Goal: Task Accomplishment & Management: Manage account settings

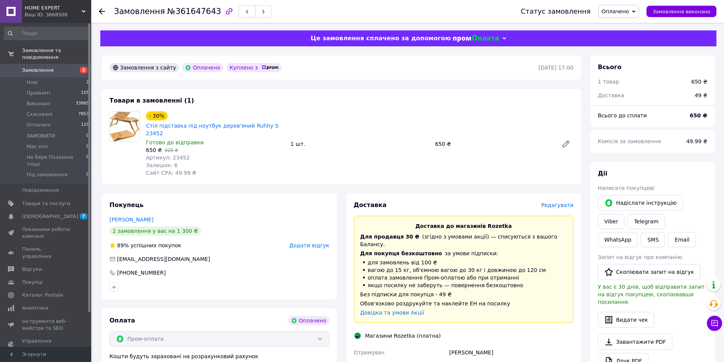
click at [557, 202] on span "Редагувати" at bounding box center [557, 205] width 32 height 6
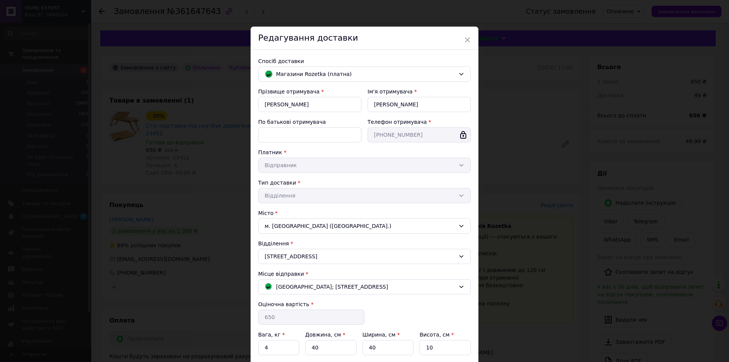
scroll to position [65, 0]
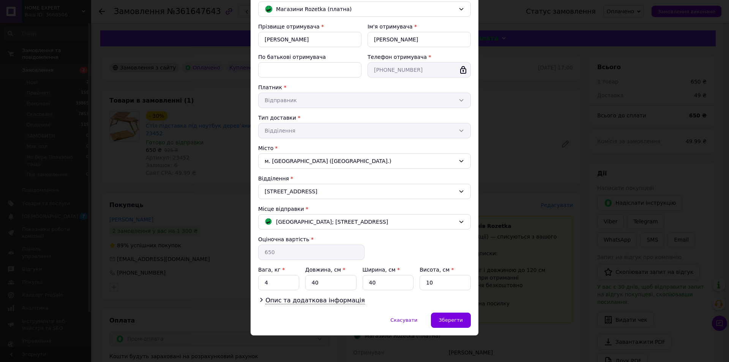
drag, startPoint x: 476, startPoint y: 225, endPoint x: 373, endPoint y: 184, distance: 110.8
click at [478, 225] on div "× Редагування доставки Спосіб доставки [PERSON_NAME] (платна) Прізвище отримува…" at bounding box center [364, 181] width 729 height 362
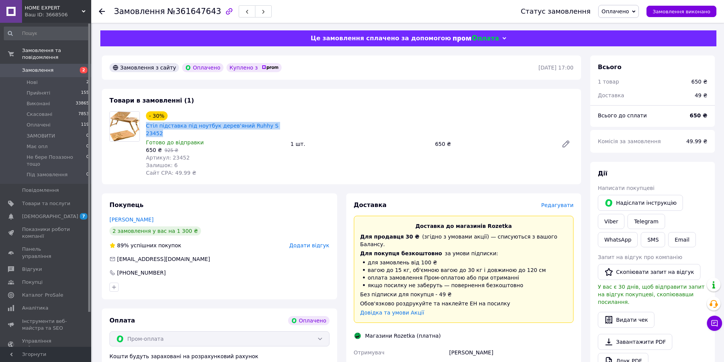
drag, startPoint x: 143, startPoint y: 123, endPoint x: 287, endPoint y: 125, distance: 144.0
click at [287, 125] on div "- 30% Стіл підставка під ноутбук дерев'яний Ruhhy S 23452 Готово до відправки 6…" at bounding box center [215, 144] width 144 height 68
copy link "Стіл підставка під ноутбук дерев'яний Ruhhy S 23452"
click at [567, 202] on span "Редагувати" at bounding box center [557, 205] width 32 height 6
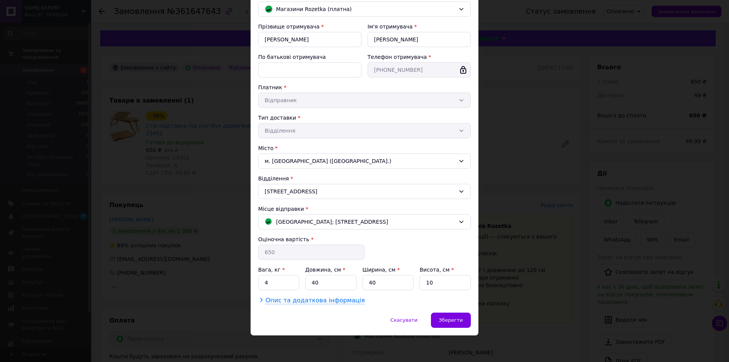
click at [305, 297] on span "Опис та додаткова інформація" at bounding box center [316, 301] width 100 height 8
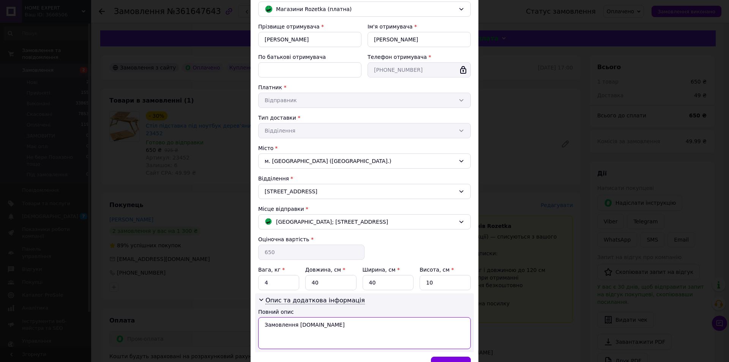
drag, startPoint x: 345, startPoint y: 334, endPoint x: 265, endPoint y: 330, distance: 80.6
click at [265, 330] on textarea "Замовлення Prom.ua" at bounding box center [364, 333] width 213 height 32
paste textarea "тіл підставка під ноутбук дерев'яний Ruhhy S 2345"
click at [380, 322] on textarea "Стіл підставка під ноутбук дерев'яний Ruhhy S 2345" at bounding box center [364, 333] width 213 height 32
click at [378, 323] on textarea "Стіл підставка під ноутбук дерев'яний Ruhhy S 2345" at bounding box center [364, 333] width 213 height 32
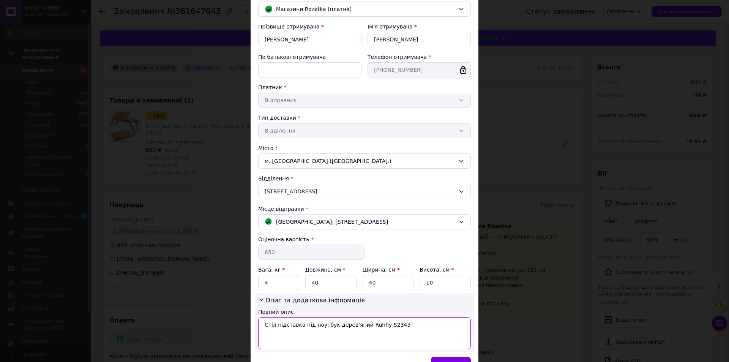
click at [393, 323] on textarea "Стіл підставка під ноутбук дерев'яний Ruhhy S2345" at bounding box center [364, 333] width 213 height 32
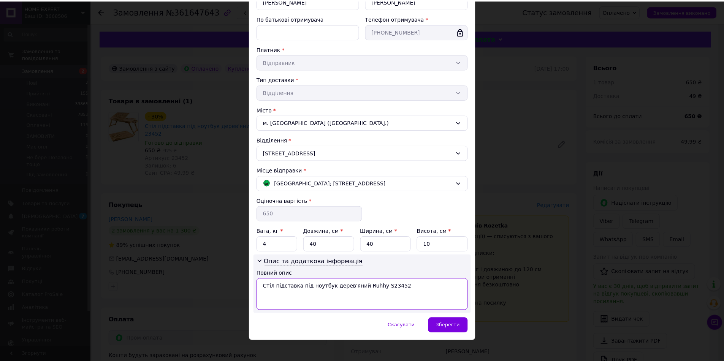
scroll to position [109, 0]
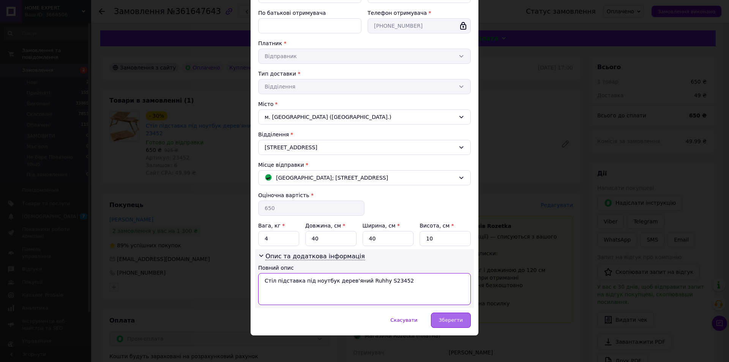
type textarea "Стіл підставка під ноутбук дерев'яний Ruhhy S23452"
click at [457, 323] on span "Зберегти" at bounding box center [451, 320] width 24 height 6
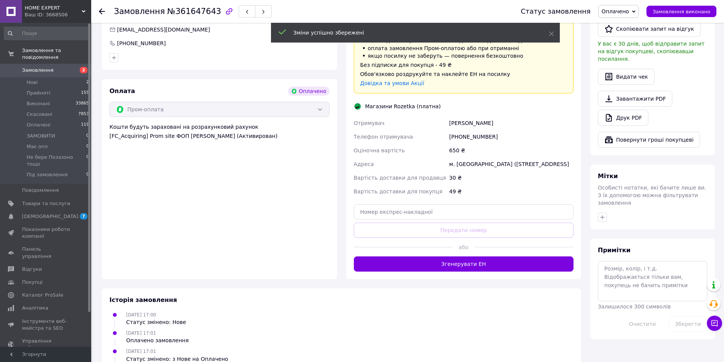
scroll to position [231, 0]
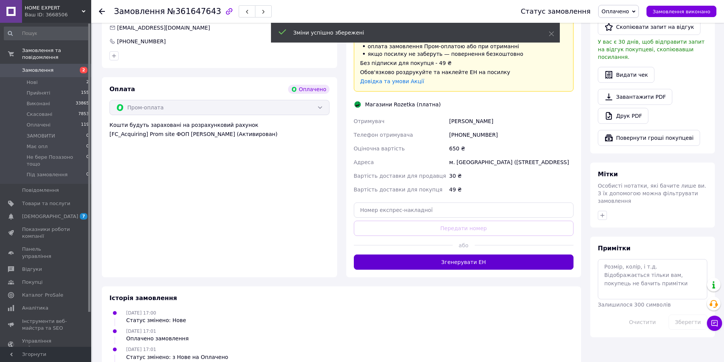
click at [489, 254] on button "Згенерувати ЕН" at bounding box center [464, 261] width 220 height 15
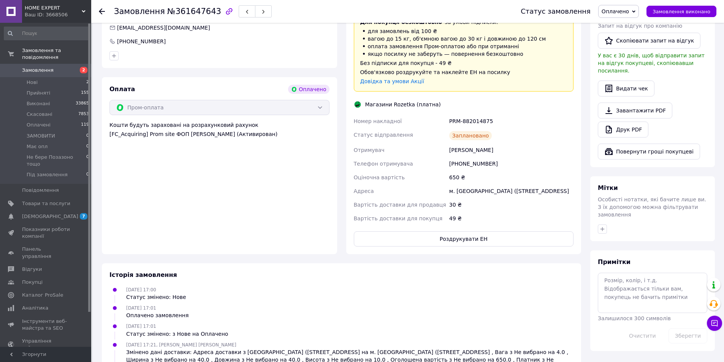
click at [504, 212] on div "49 ₴" at bounding box center [510, 219] width 127 height 14
click at [510, 231] on button "Роздрукувати ЕН" at bounding box center [464, 238] width 220 height 15
drag, startPoint x: 469, startPoint y: 109, endPoint x: 443, endPoint y: 107, distance: 26.3
click at [443, 114] on div "Номер накладної PRM-882014875 Статус відправлення Заплановано Отримувач Мокруши…" at bounding box center [463, 169] width 223 height 111
copy div "Номер накладної PRM-882014875"
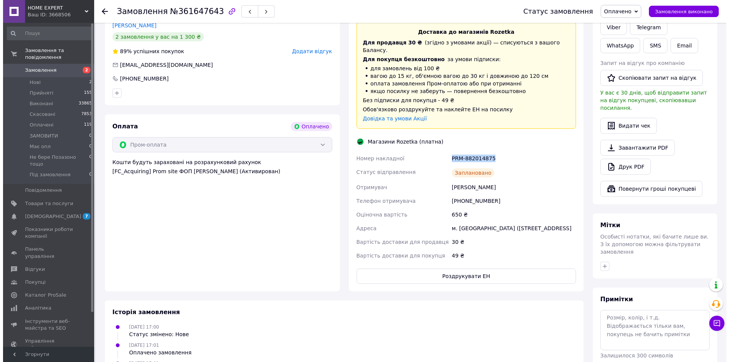
scroll to position [79, 0]
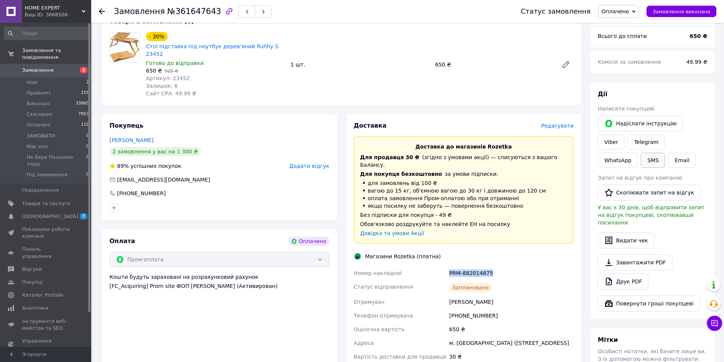
click at [665, 153] on button "SMS" at bounding box center [652, 160] width 24 height 15
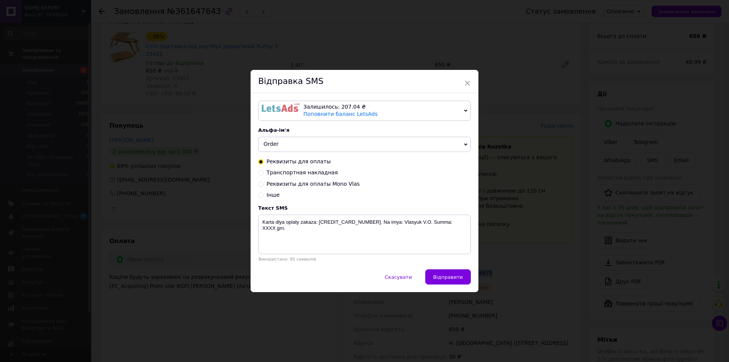
click at [306, 175] on span "Транспортная накладная" at bounding box center [302, 172] width 71 height 6
click at [264, 175] on input "Транспортная накладная" at bounding box center [260, 171] width 5 height 5
radio input "true"
radio input "false"
click at [354, 243] on textarea "Zakaz otpravlen. Nakladnaya XXXXXXXXXXXXXX. homeexpert.com.ua" at bounding box center [364, 235] width 213 height 40
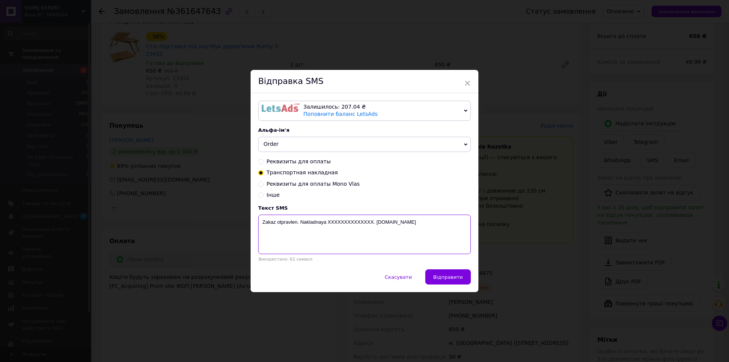
click at [355, 243] on textarea "Zakaz otpravlen. Nakladnaya XXXXXXXXXXXXXX. homeexpert.com.ua" at bounding box center [364, 235] width 213 height 40
paste textarea "PRM-882014875"
type textarea "Zakaz otpravlen. Nakladnaya PRM-882014875. homeexpert.com.ua"
click at [439, 276] on span "Відправити" at bounding box center [448, 277] width 30 height 6
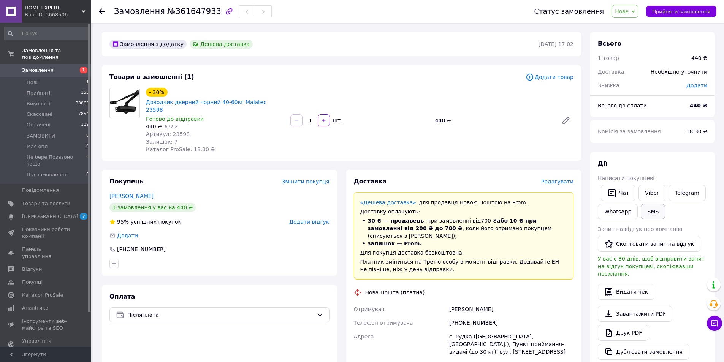
click at [654, 217] on button "SMS" at bounding box center [652, 211] width 24 height 15
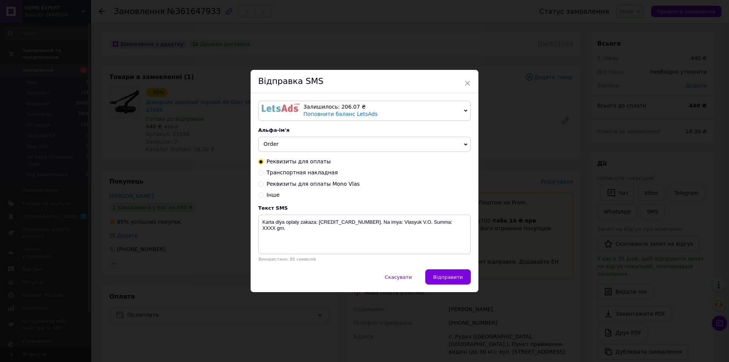
click at [316, 171] on span "Транспортная накладная" at bounding box center [302, 172] width 71 height 6
click at [264, 171] on input "Транспортная накладная" at bounding box center [260, 171] width 5 height 5
radio input "true"
radio input "false"
click at [352, 232] on textarea "Zakaz otpravlen. Nakladnaya XXXXXXXXXXXXXX. [DOMAIN_NAME]" at bounding box center [364, 235] width 213 height 40
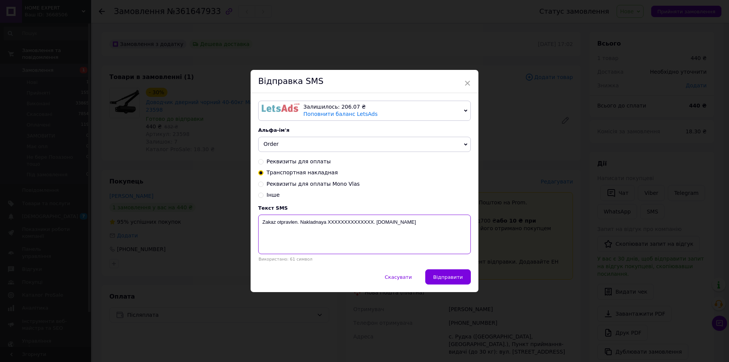
click at [352, 232] on textarea "Zakaz otpravlen. Nakladnaya XXXXXXXXXXXXXX. [DOMAIN_NAME]" at bounding box center [364, 235] width 213 height 40
paste textarea "20451247405750"
type textarea "Zakaz otpravlen. Nakladnaya 20451247405750. homeexpert.com.ua"
click at [450, 280] on span "Відправити" at bounding box center [448, 277] width 30 height 6
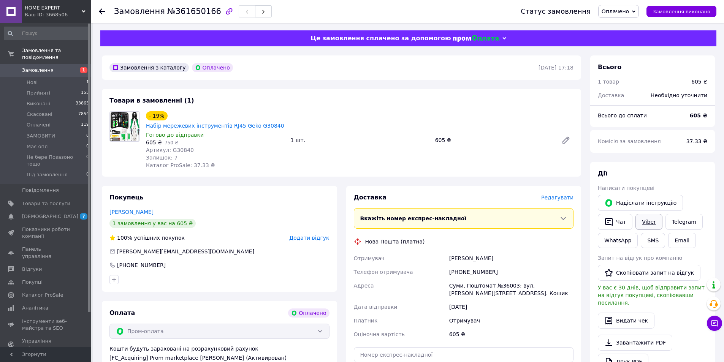
click at [652, 221] on link "Viber" at bounding box center [648, 222] width 27 height 16
click at [649, 223] on link "Viber" at bounding box center [648, 222] width 27 height 16
drag, startPoint x: 111, startPoint y: 7, endPoint x: 201, endPoint y: 207, distance: 219.0
click at [207, 13] on div "Замовлення №361650166 Статус замовлення Оплачено Прийнято Виконано Скасовано ЗА…" at bounding box center [407, 11] width 617 height 23
copy h1 "Замовлення №361650166"
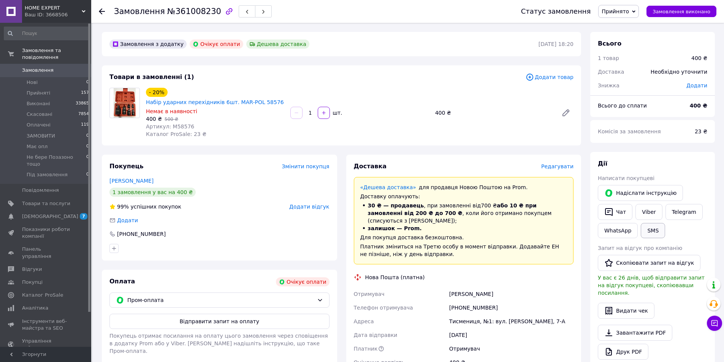
click at [653, 233] on button "SMS" at bounding box center [652, 230] width 24 height 15
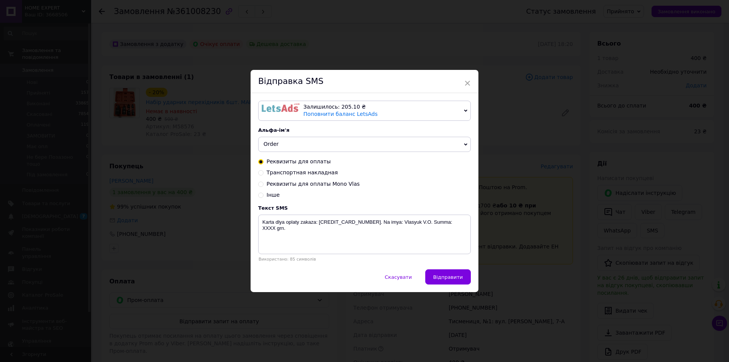
click at [304, 168] on div "Реквизиты для оплаты Транспортная накладная Реквизиты для оплаты Mono Vlas Інше" at bounding box center [364, 178] width 213 height 41
click at [308, 174] on span "Транспортная накладная" at bounding box center [302, 172] width 71 height 6
click at [264, 174] on input "Транспортная накладная" at bounding box center [260, 171] width 5 height 5
radio input "true"
radio input "false"
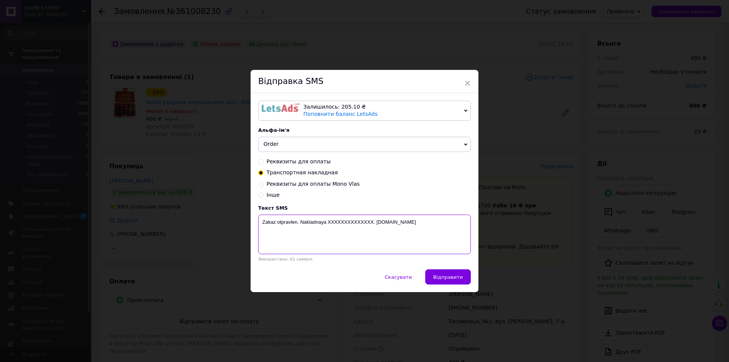
click at [348, 248] on textarea "Zakaz otpravlen. Nakladnaya XXXXXXXXXXXXXX. [DOMAIN_NAME]" at bounding box center [364, 235] width 213 height 40
click at [348, 248] on textarea "Zakaz otpravlen. Nakladnaya XXXXXXXXXXXXXX. homeexpert.com.ua" at bounding box center [364, 235] width 213 height 40
paste textarea "20451247411863"
type textarea "Zakaz otpravlen. Nakladnaya 20451247411863. homeexpert.com.ua"
click at [448, 280] on span "Відправити" at bounding box center [448, 277] width 30 height 6
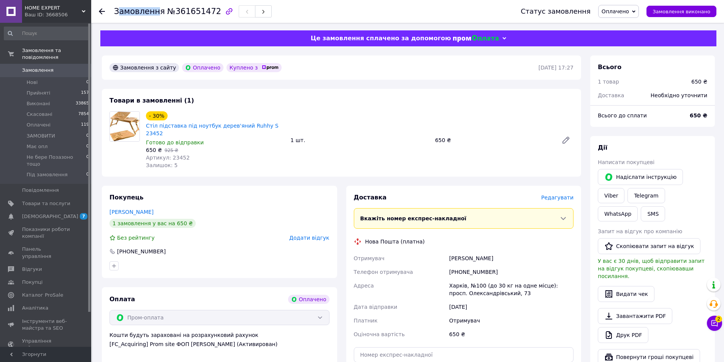
drag, startPoint x: 117, startPoint y: 13, endPoint x: 155, endPoint y: 13, distance: 38.4
click at [155, 13] on span "Замовлення" at bounding box center [139, 11] width 51 height 9
click at [116, 11] on span "Замовлення" at bounding box center [139, 11] width 51 height 9
drag, startPoint x: 112, startPoint y: 9, endPoint x: 208, endPoint y: 15, distance: 95.9
click at [208, 15] on div "Замовлення №361651472 Статус замовлення Оплачено Прийнято Виконано Скасовано ЗА…" at bounding box center [407, 11] width 617 height 23
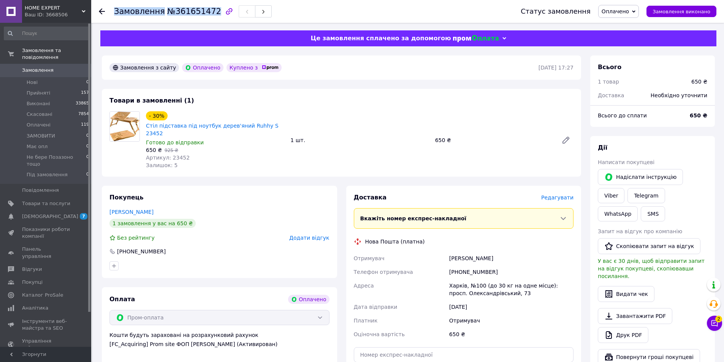
copy h1 "Замовлення №361651472"
click at [442, 136] on div "650 ₴" at bounding box center [493, 140] width 123 height 11
click at [713, 327] on button "Чат з покупцем 2" at bounding box center [713, 323] width 15 height 15
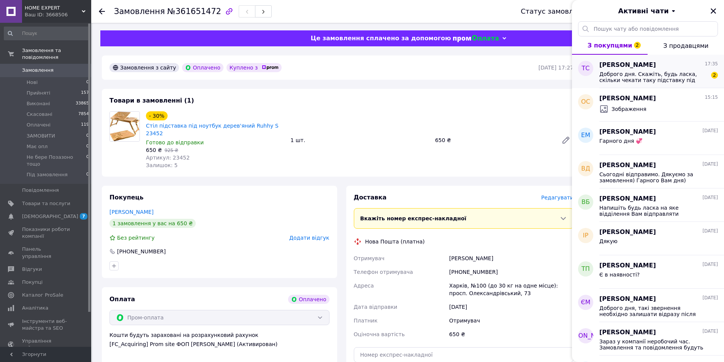
click at [693, 78] on span "Доброго дня. Скажіть, будь ласка, скільки чекати таку підставку під замовлення?…" at bounding box center [653, 77] width 108 height 12
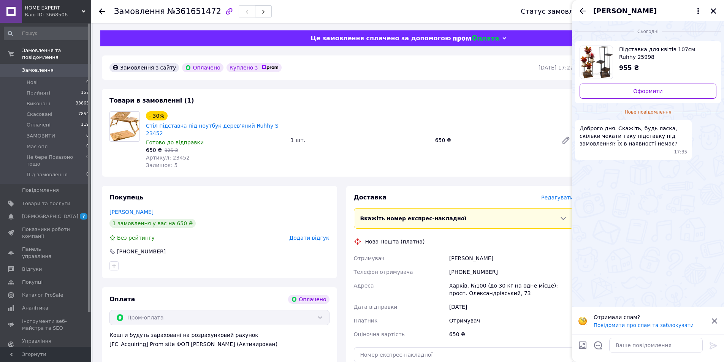
click at [714, 319] on icon at bounding box center [714, 321] width 7 height 7
click at [674, 340] on textarea at bounding box center [655, 345] width 93 height 15
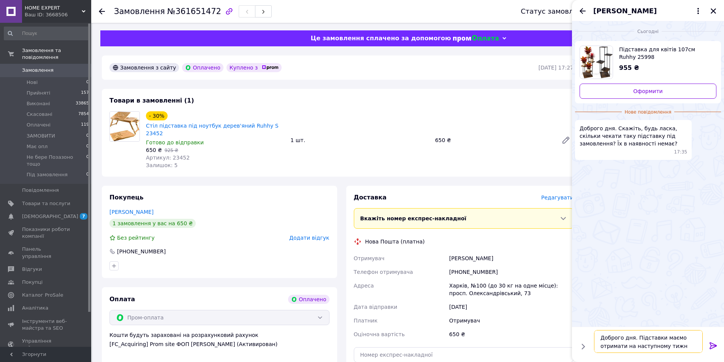
type textarea "Доброго дня. Підставки маємо отримати на наступному тижні"
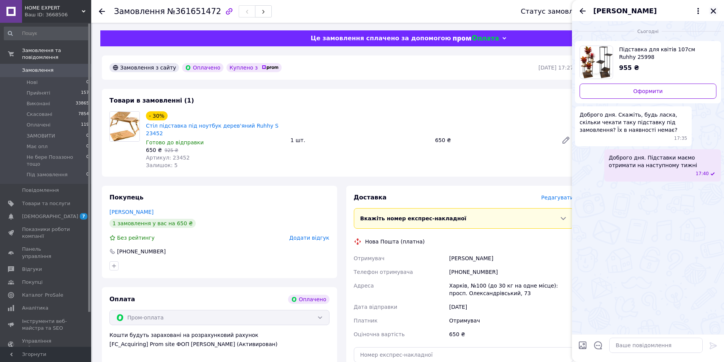
click at [714, 11] on icon "Закрити" at bounding box center [713, 11] width 7 height 7
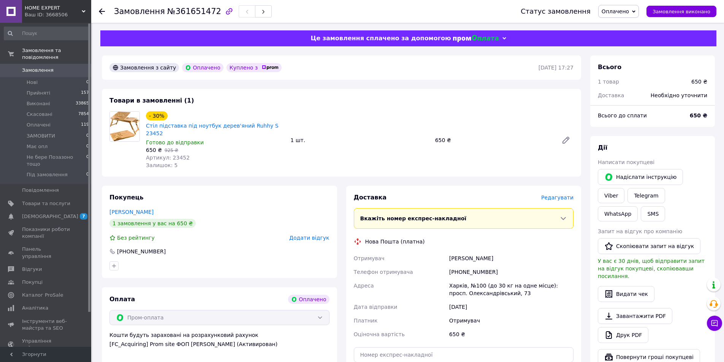
click at [479, 125] on div "- 30% Стіл підставка під ноутбук дерев'яний Ruhhy S 23452 Готово до відправки 6…" at bounding box center [359, 140] width 433 height 61
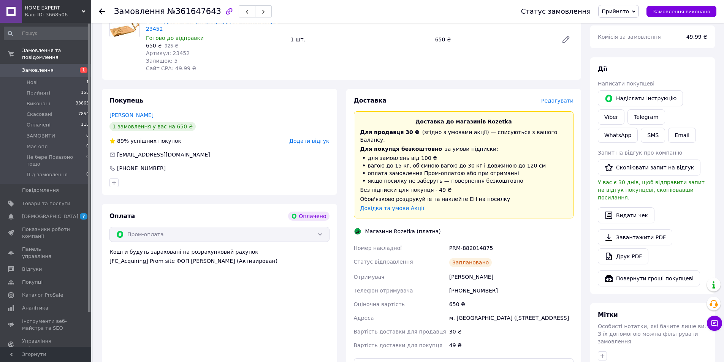
scroll to position [266, 0]
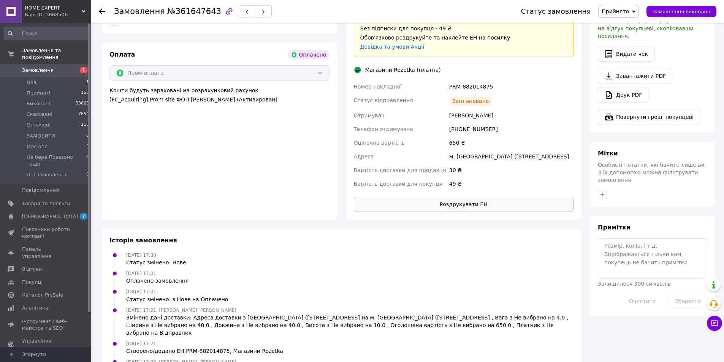
click at [486, 197] on button "Роздрукувати ЕН" at bounding box center [464, 204] width 220 height 15
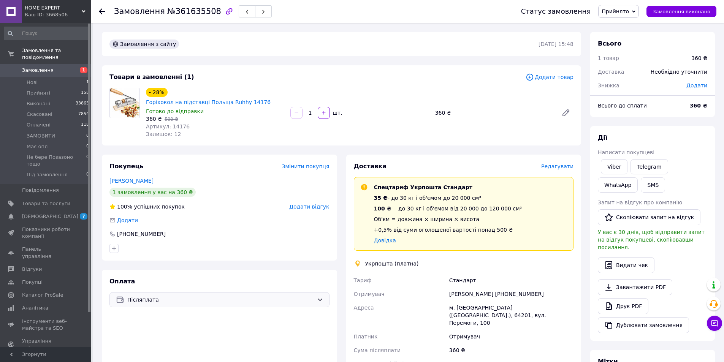
click at [226, 271] on div "Оплата Післяплата" at bounding box center [219, 368] width 235 height 196
click at [193, 296] on span "Післяплата" at bounding box center [220, 300] width 186 height 8
click at [176, 354] on span "Оплата за реквізитами" at bounding box center [177, 358] width 123 height 8
click at [560, 163] on span "Редагувати" at bounding box center [557, 166] width 32 height 6
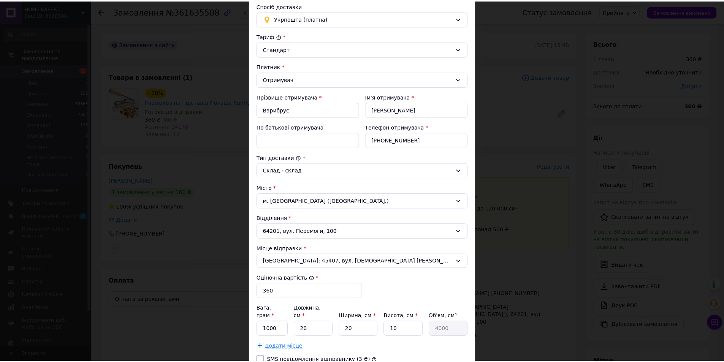
scroll to position [141, 0]
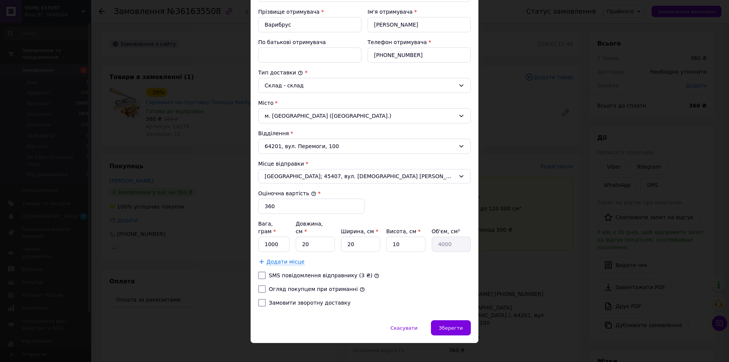
click at [288, 285] on div "[PERSON_NAME] * [PERSON_NAME] * Отримувач Прізвище отримувача * Варибрус Ім'я о…" at bounding box center [364, 129] width 213 height 365
click at [311, 286] on label "Огляд покупцем при отриманні" at bounding box center [313, 289] width 89 height 6
click at [266, 285] on input "Огляд покупцем при отриманні" at bounding box center [262, 289] width 8 height 8
checkbox input "true"
drag, startPoint x: 280, startPoint y: 237, endPoint x: 255, endPoint y: 238, distance: 24.7
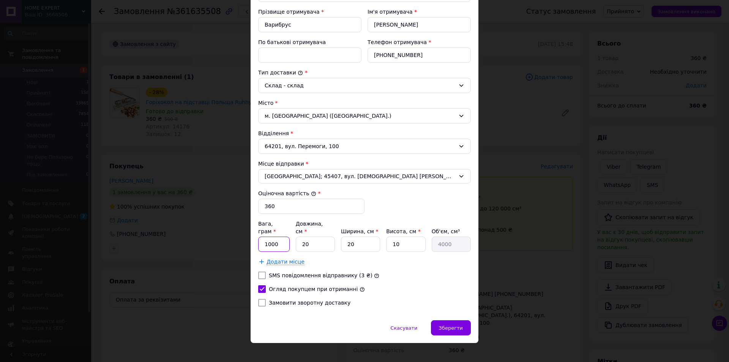
click at [255, 238] on div "Спосіб доставки Укрпошта (платна) Тариф * Стандарт Платник * Отримувач Прізвище…" at bounding box center [365, 114] width 228 height 411
type input "0"
type input "500"
click at [453, 320] on div "Зберегти" at bounding box center [451, 327] width 40 height 15
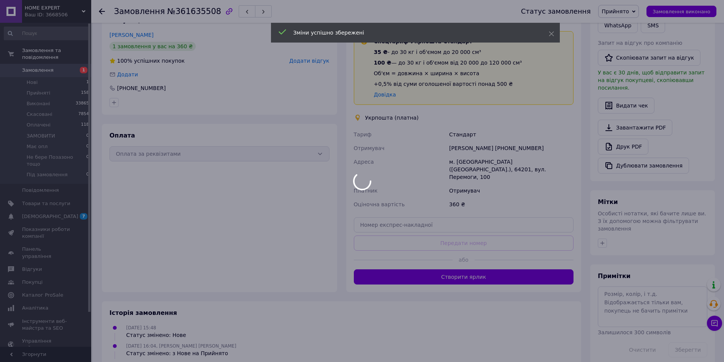
scroll to position [159, 0]
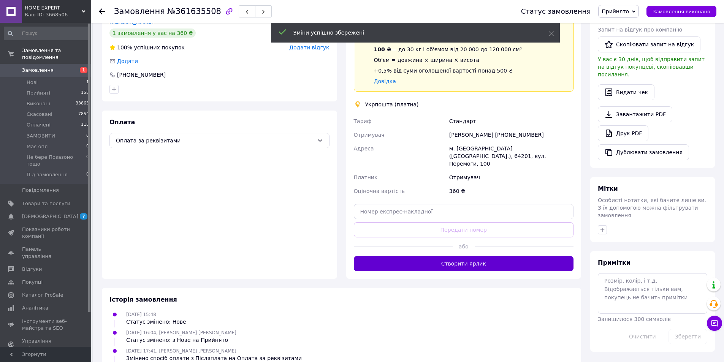
click at [514, 256] on button "Створити ярлик" at bounding box center [464, 263] width 220 height 15
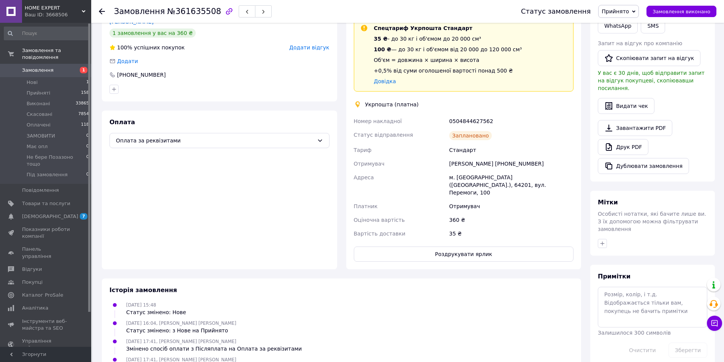
click at [513, 247] on div "Доставка Редагувати Спецтариф Укрпошта Стандарт 35 ₴ - до 30 кг і об'ємом до 20…" at bounding box center [463, 132] width 235 height 274
click at [510, 247] on button "Роздрукувати ярлик" at bounding box center [464, 254] width 220 height 15
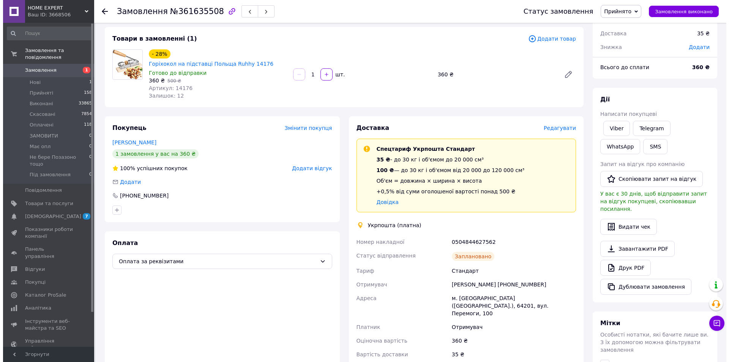
scroll to position [0, 0]
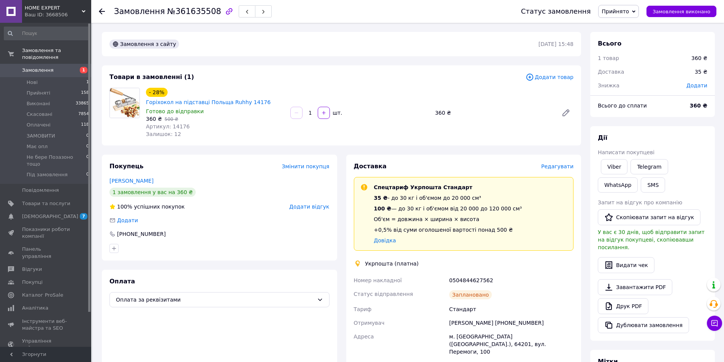
click at [485, 273] on div "0504844627562" at bounding box center [510, 280] width 127 height 14
copy div "0504844627562"
click at [640, 180] on button "SMS" at bounding box center [652, 184] width 24 height 15
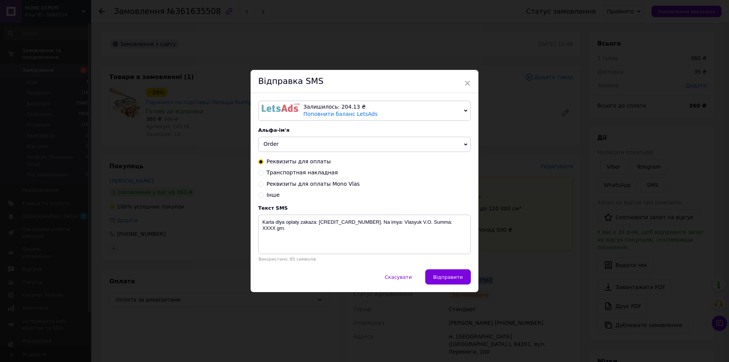
click at [307, 173] on span "Транспортная накладная" at bounding box center [302, 172] width 71 height 6
click at [264, 173] on input "Транспортная накладная" at bounding box center [260, 171] width 5 height 5
radio input "true"
radio input "false"
click at [337, 233] on textarea "Zakaz otpravlen. Nakladnaya XXXXXXXXXXXXXX. [DOMAIN_NAME]" at bounding box center [364, 235] width 213 height 40
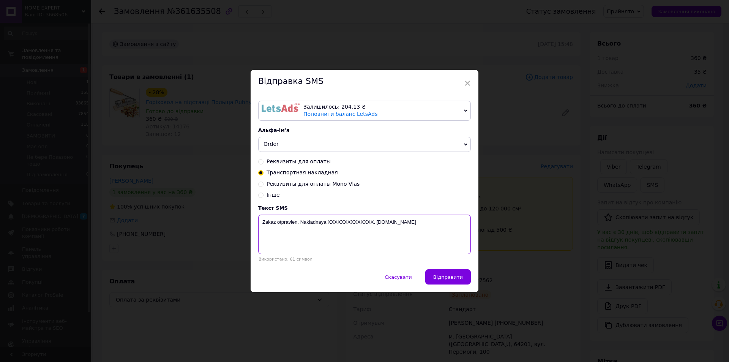
click at [337, 233] on textarea "Zakaz otpravlen. Nakladnaya XXXXXXXXXXXXXX. [DOMAIN_NAME]" at bounding box center [364, 235] width 213 height 40
paste textarea "0504844627562"
type textarea "Zakaz otpravlen. Nakladnaya 0504844627562. homeexpert.com.ua"
click at [464, 276] on button "Відправити" at bounding box center [448, 276] width 46 height 15
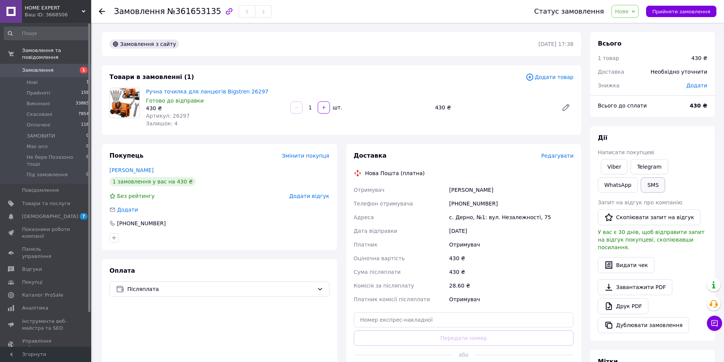
click at [640, 186] on button "SMS" at bounding box center [652, 184] width 24 height 15
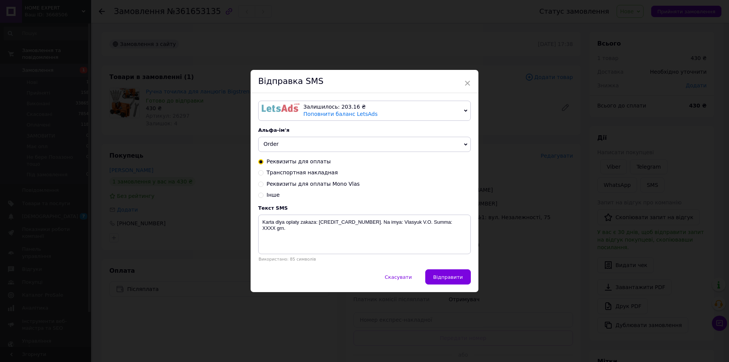
drag, startPoint x: 298, startPoint y: 168, endPoint x: 306, endPoint y: 172, distance: 8.7
click at [299, 169] on div "Реквизиты для оплаты Транспортная накладная Реквизиты для оплаты Mono Vlas Інше" at bounding box center [364, 178] width 213 height 41
click at [306, 172] on span "Транспортная накладная" at bounding box center [302, 172] width 71 height 6
click at [264, 172] on input "Транспортная накладная" at bounding box center [260, 171] width 5 height 5
radio input "true"
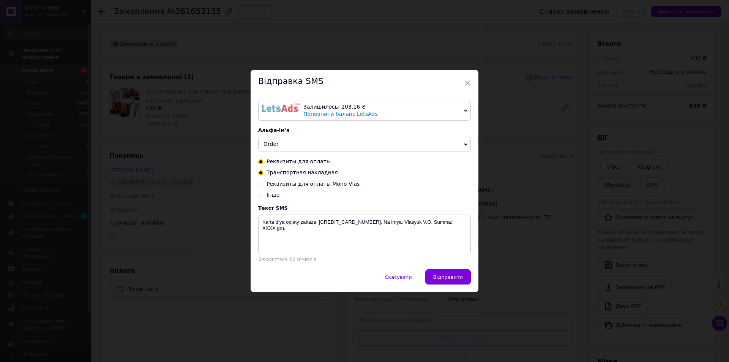
radio input "false"
click at [332, 230] on textarea "Zakaz otpravlen. Nakladnaya XXXXXXXXXXXXXX. [DOMAIN_NAME]" at bounding box center [364, 235] width 213 height 40
paste textarea "20451247426372"
type textarea "Zakaz otpravlen. Nakladnaya 20451247426372. [DOMAIN_NAME]"
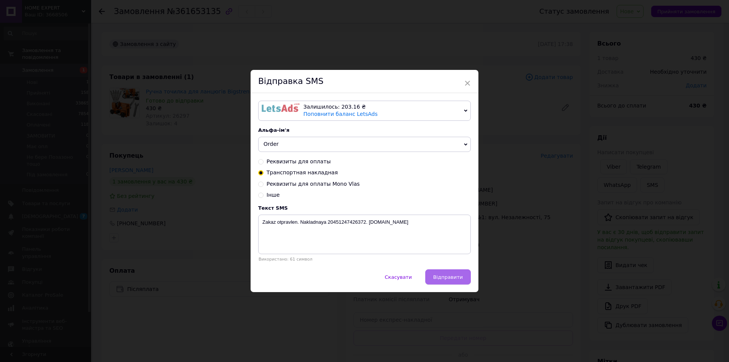
click at [450, 273] on button "Відправити" at bounding box center [448, 276] width 46 height 15
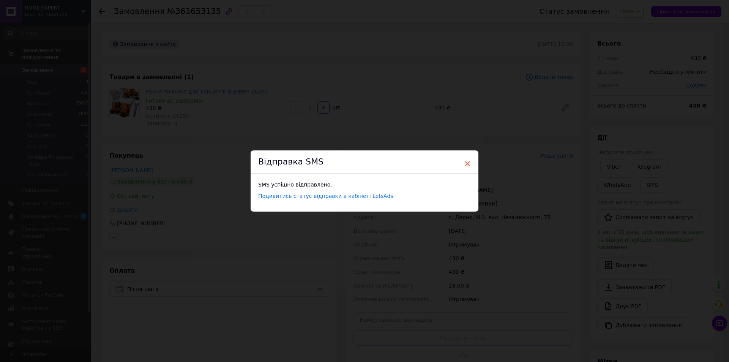
click at [468, 164] on span "×" at bounding box center [467, 163] width 7 height 13
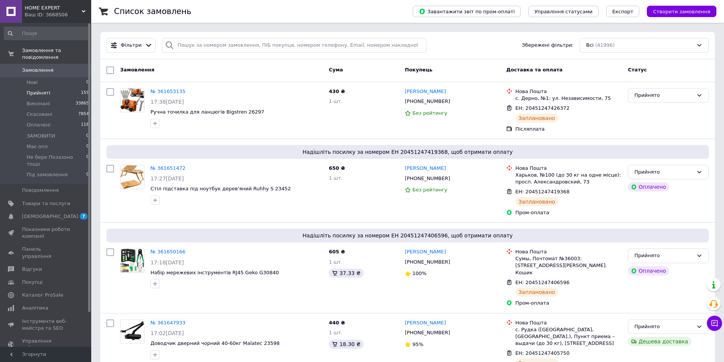
click at [48, 88] on li "Прийняті 159" at bounding box center [46, 93] width 93 height 11
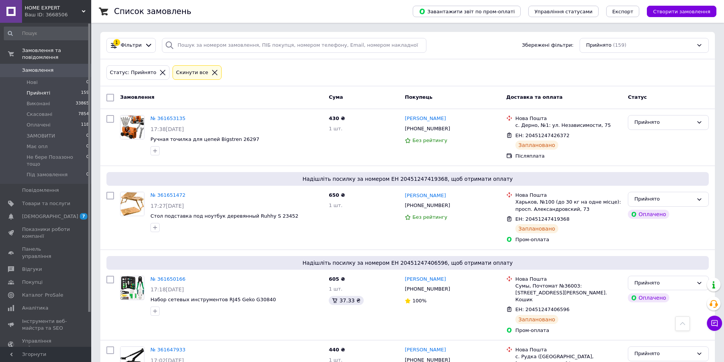
scroll to position [6141, 0]
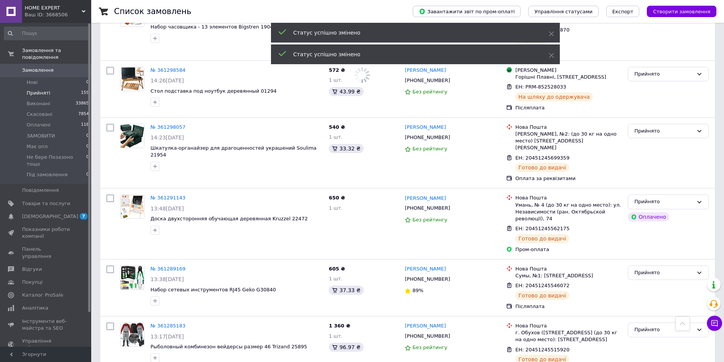
scroll to position [5495, 0]
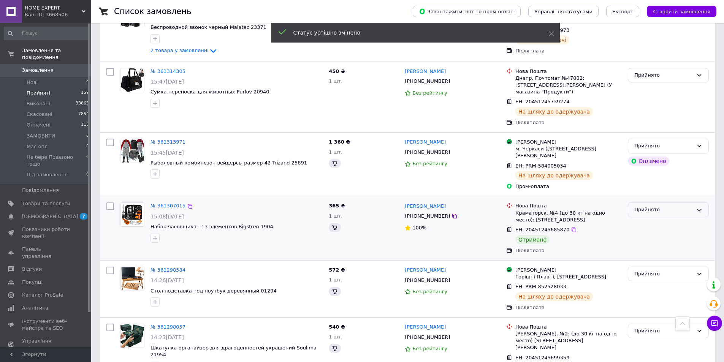
scroll to position [5040, 0]
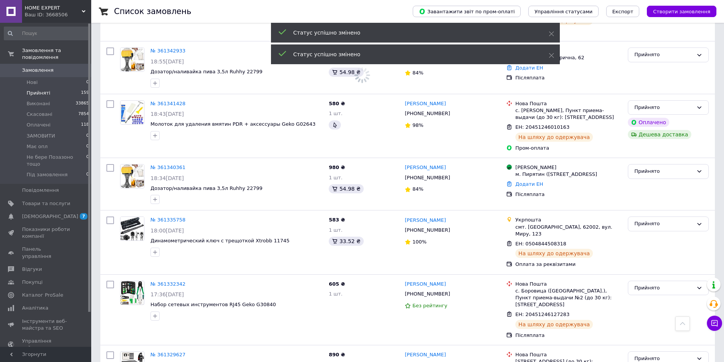
scroll to position [4584, 0]
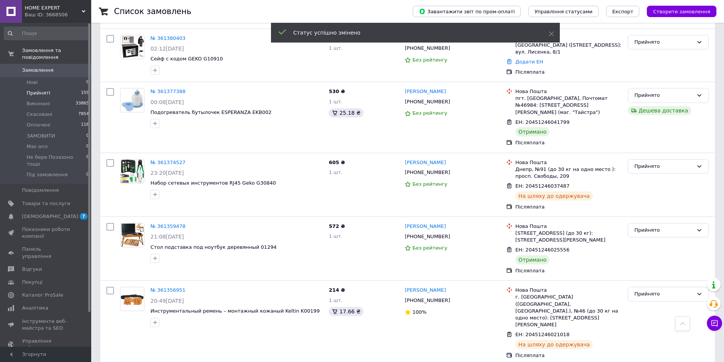
scroll to position [3976, 0]
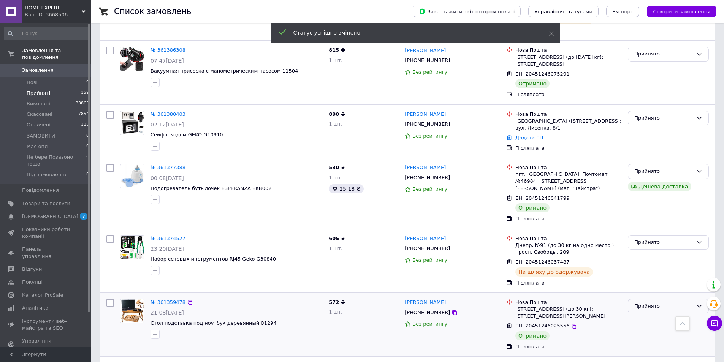
click at [662, 299] on div "Прийнято" at bounding box center [667, 306] width 81 height 15
click at [657, 315] on li "Виконано" at bounding box center [668, 322] width 80 height 14
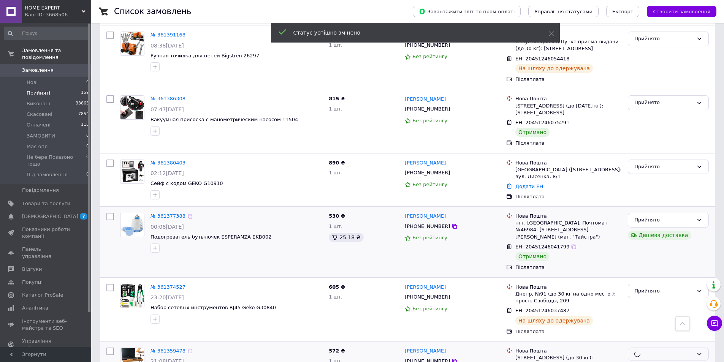
scroll to position [3900, 0]
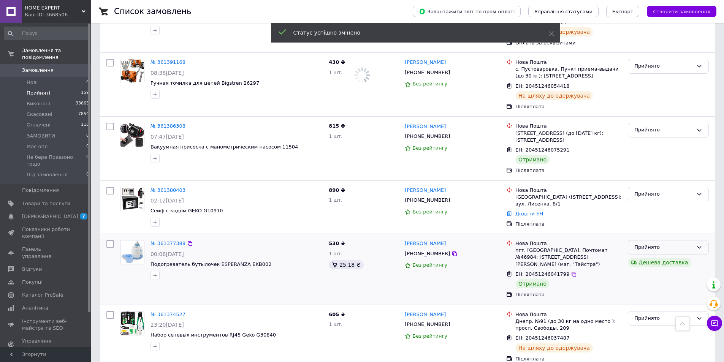
click at [688, 243] on div "Прийнято" at bounding box center [663, 247] width 59 height 8
click at [679, 256] on li "Виконано" at bounding box center [668, 263] width 80 height 14
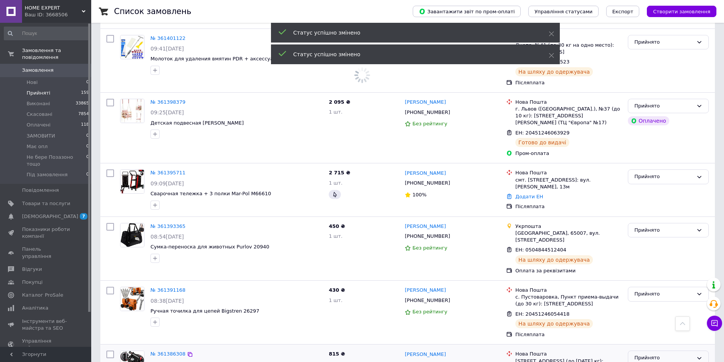
click at [649, 351] on div "Прийнято" at bounding box center [667, 358] width 81 height 15
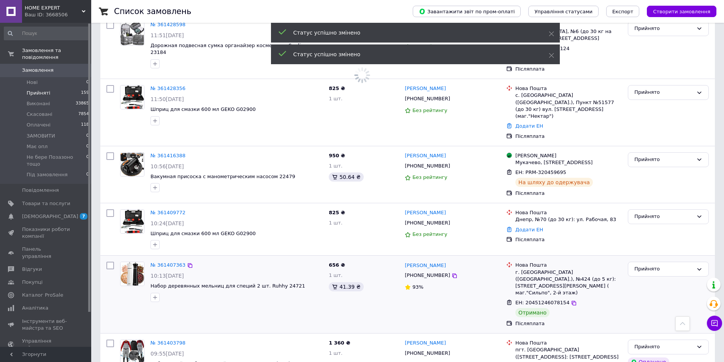
scroll to position [3292, 0]
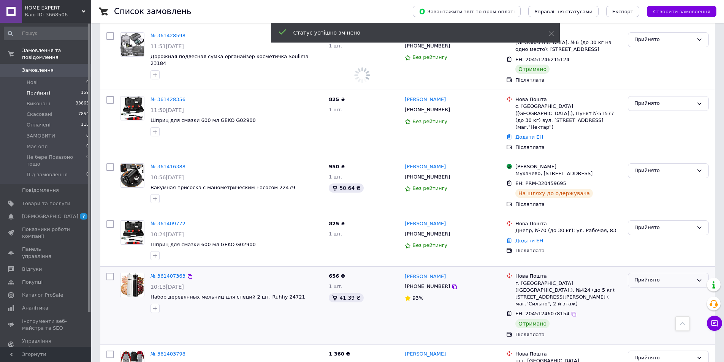
click at [662, 273] on div "Прийнято" at bounding box center [667, 280] width 81 height 15
click at [654, 289] on li "Виконано" at bounding box center [668, 296] width 80 height 14
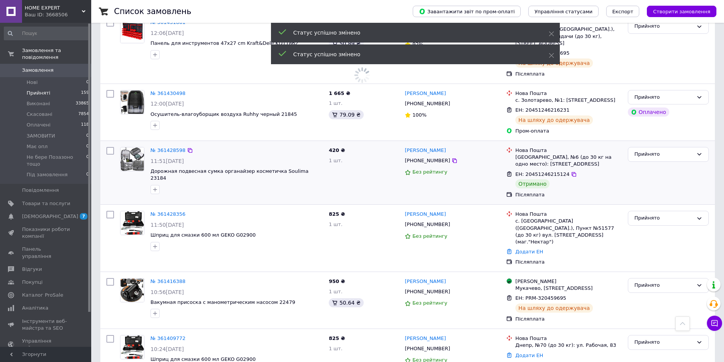
scroll to position [3102, 0]
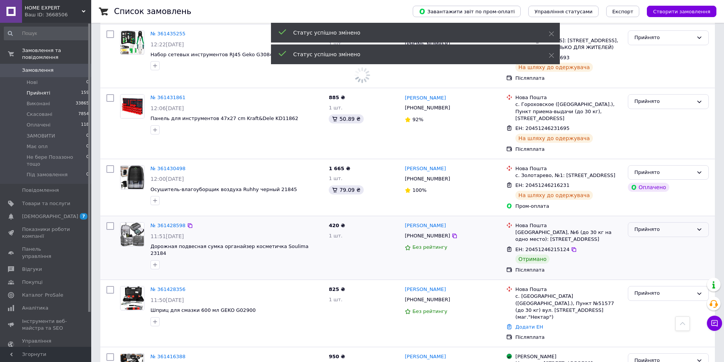
click at [654, 222] on div "Прийнято" at bounding box center [667, 229] width 81 height 15
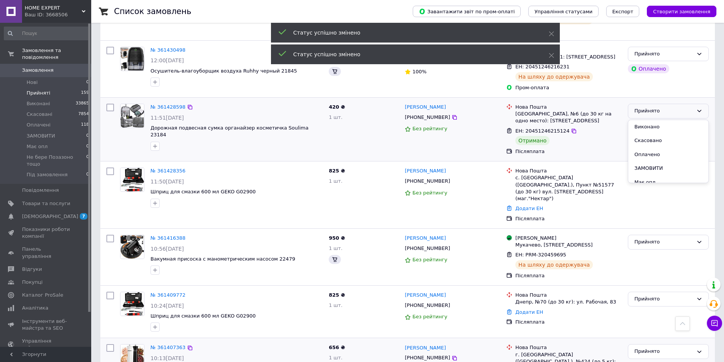
click at [653, 134] on li "Виконано" at bounding box center [668, 127] width 80 height 14
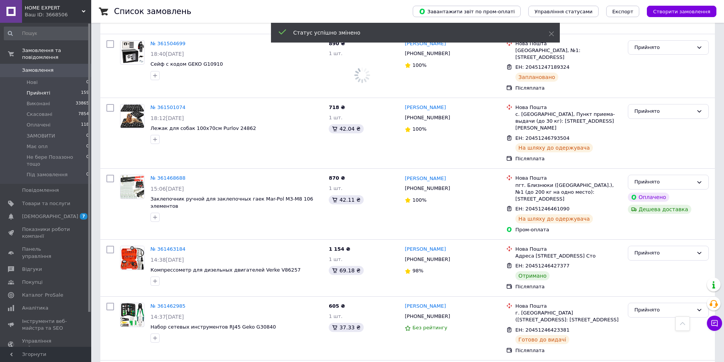
scroll to position [2342, 0]
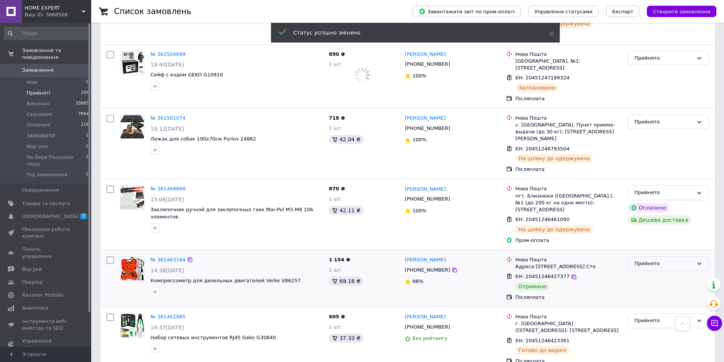
click at [654, 260] on div "Прийнято" at bounding box center [663, 264] width 59 height 8
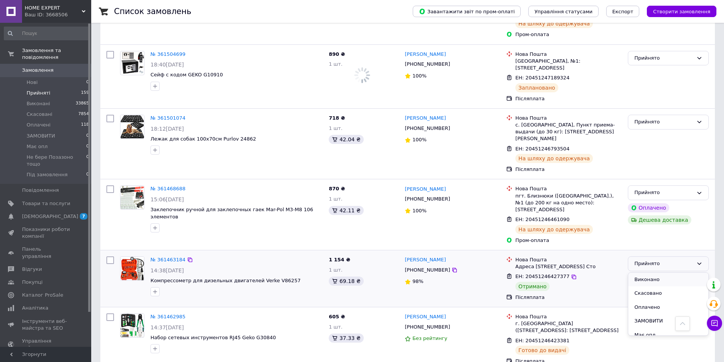
click at [639, 273] on li "Виконано" at bounding box center [668, 280] width 80 height 14
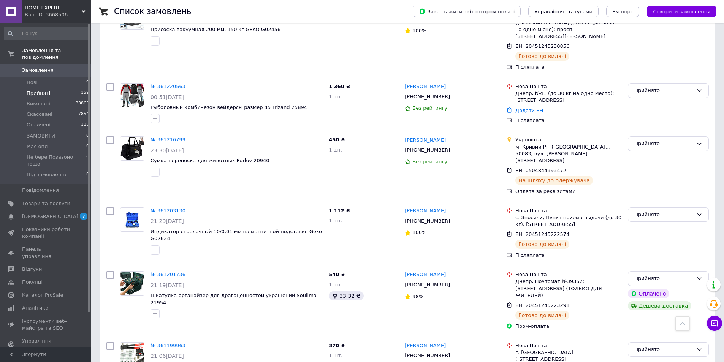
scroll to position [6141, 0]
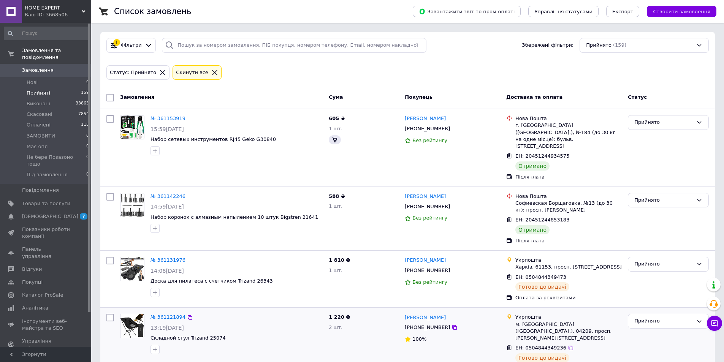
click at [126, 346] on div "№ 361121894 13:19, 09.09.2025 Складной стул Trizand 25074" at bounding box center [221, 343] width 209 height 65
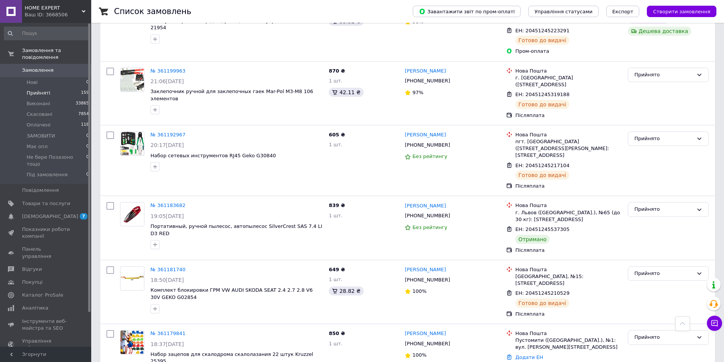
scroll to position [6116, 0]
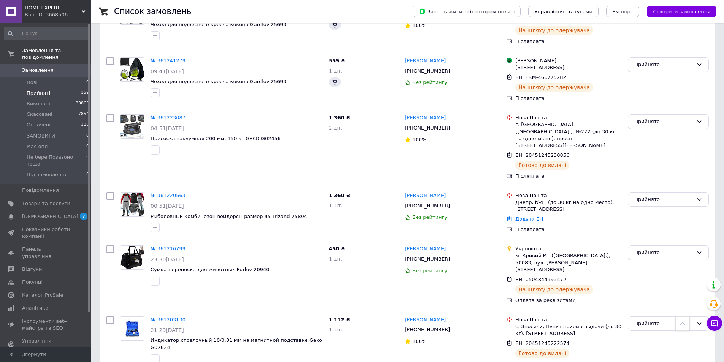
scroll to position [5739, 0]
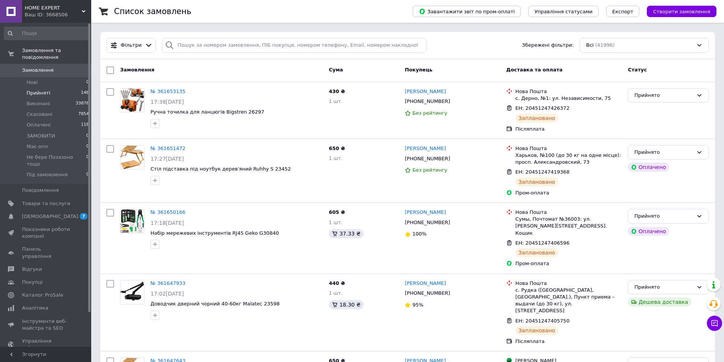
click at [38, 90] on span "Прийняті" at bounding box center [39, 93] width 24 height 7
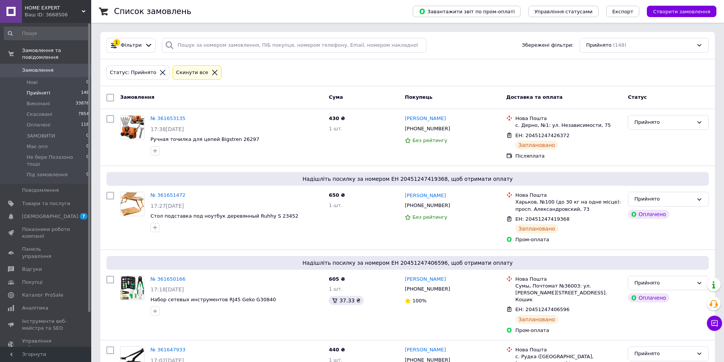
scroll to position [6116, 0]
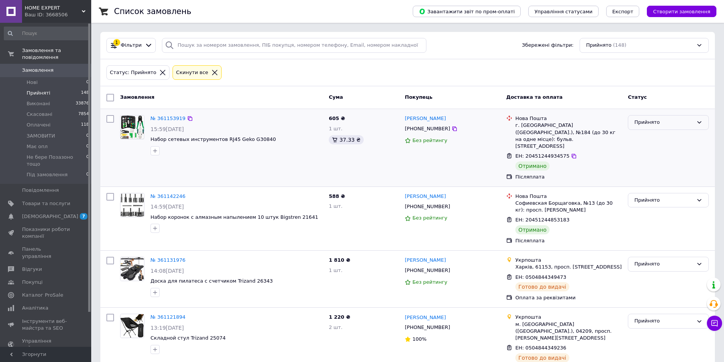
click at [654, 124] on div "Прийнято" at bounding box center [663, 123] width 59 height 8
click at [655, 135] on li "Виконано" at bounding box center [668, 138] width 80 height 14
click at [664, 196] on div "Прийнято" at bounding box center [663, 200] width 59 height 8
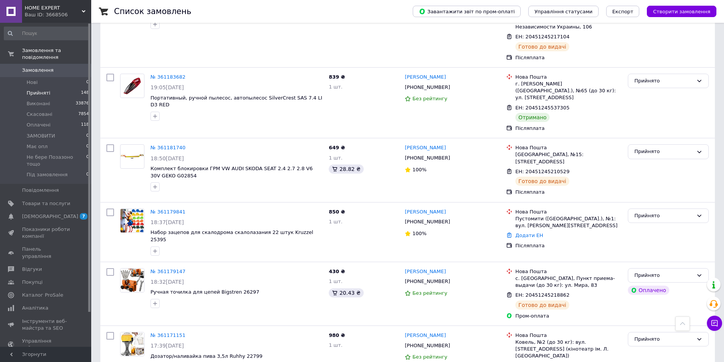
scroll to position [6102, 0]
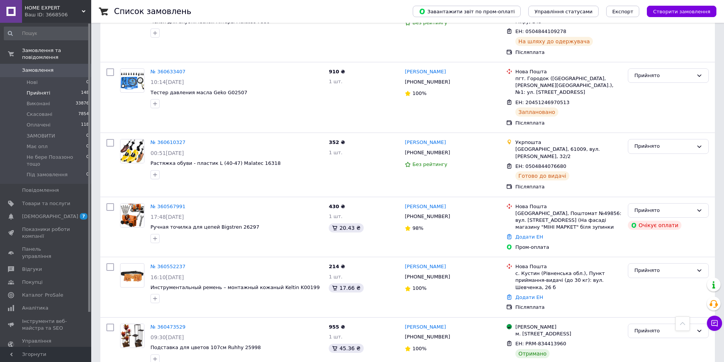
scroll to position [2149, 0]
click at [654, 327] on div "Прийнято" at bounding box center [663, 331] width 59 height 8
click at [643, 340] on li "Виконано" at bounding box center [668, 347] width 80 height 14
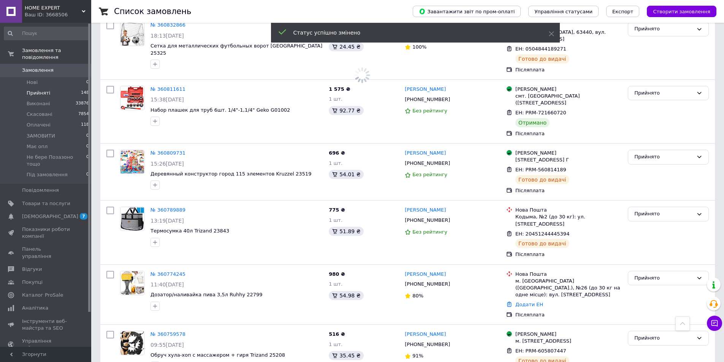
scroll to position [1466, 0]
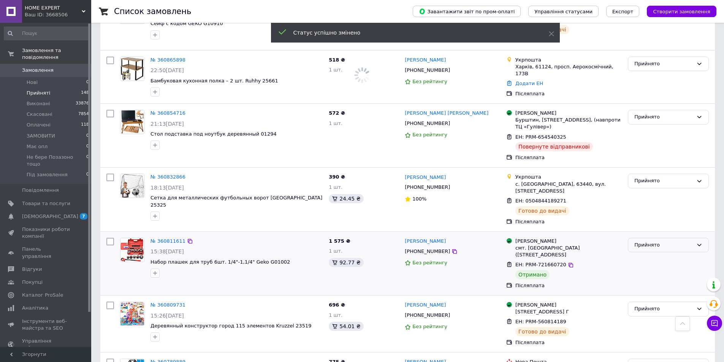
click at [653, 241] on div "Прийнято" at bounding box center [663, 245] width 59 height 8
click at [649, 254] on li "Виконано" at bounding box center [668, 261] width 80 height 14
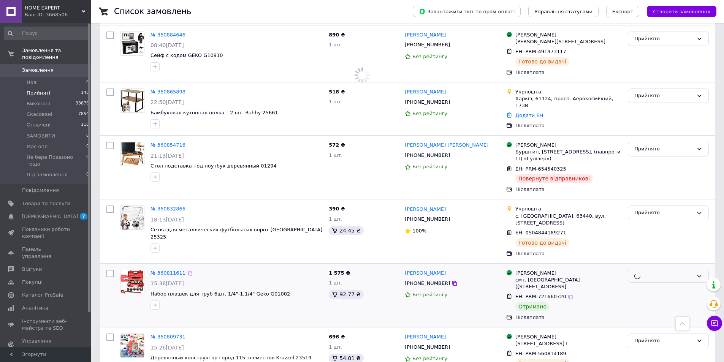
scroll to position [1390, 0]
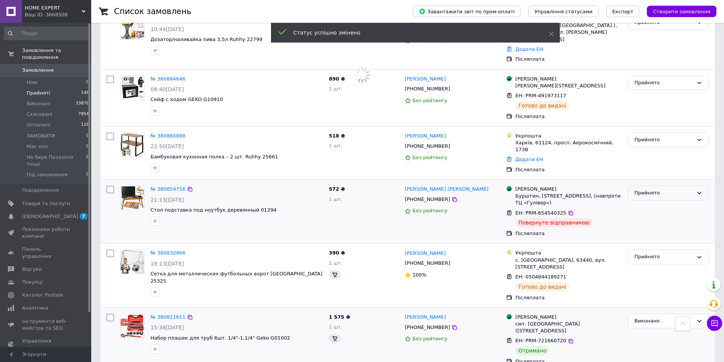
click at [651, 189] on div "Прийнято" at bounding box center [663, 193] width 59 height 8
click at [651, 202] on li "Виконано" at bounding box center [668, 209] width 80 height 14
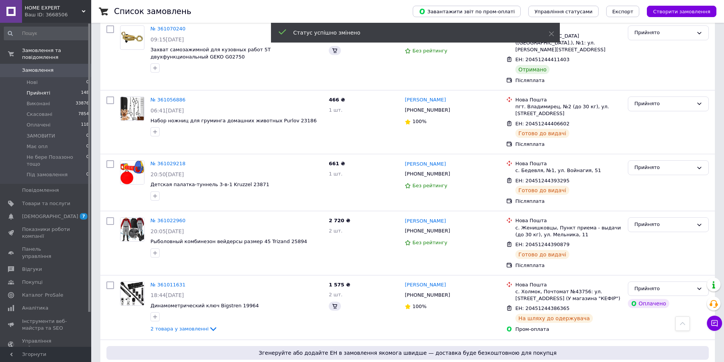
scroll to position [312, 0]
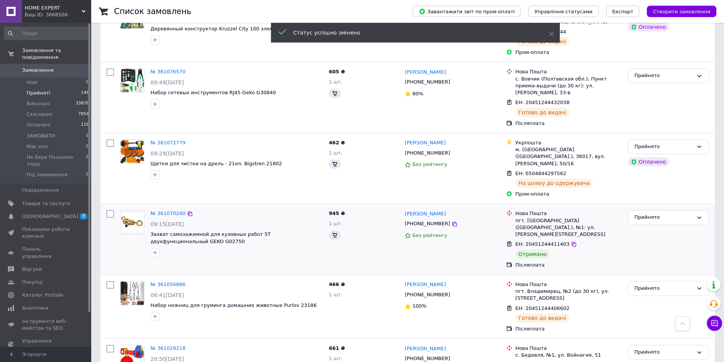
click at [657, 207] on div "Прийнято" at bounding box center [667, 239] width 87 height 65
click at [661, 213] on div "Прийнято" at bounding box center [663, 217] width 59 height 8
click at [658, 226] on li "Виконано" at bounding box center [668, 233] width 80 height 14
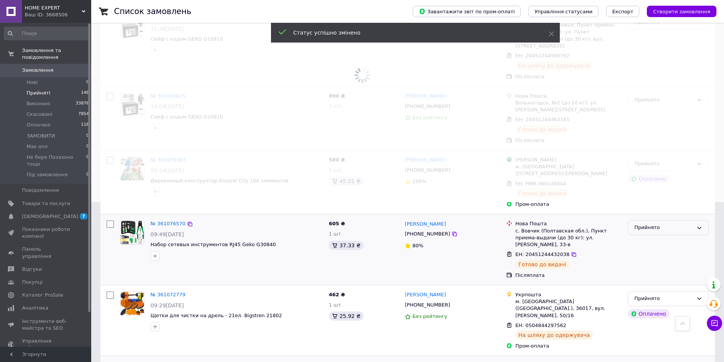
scroll to position [0, 0]
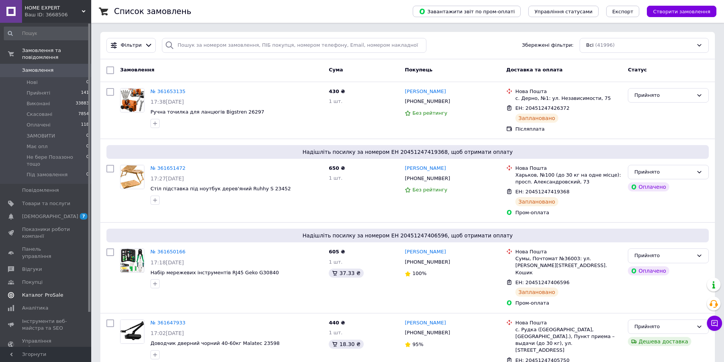
click at [58, 292] on span "Каталог ProSale" at bounding box center [46, 295] width 48 height 7
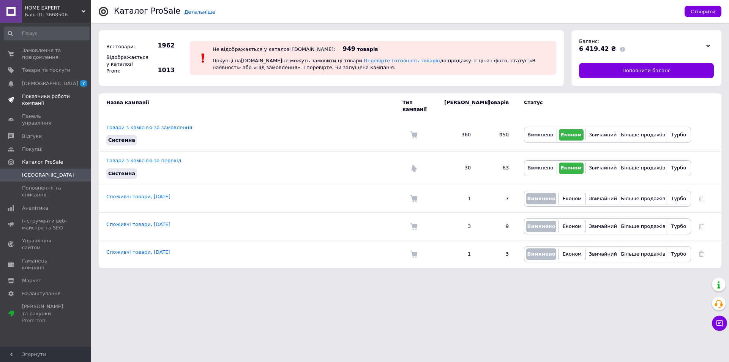
click at [52, 107] on link "Показники роботи компанії" at bounding box center [46, 100] width 93 height 20
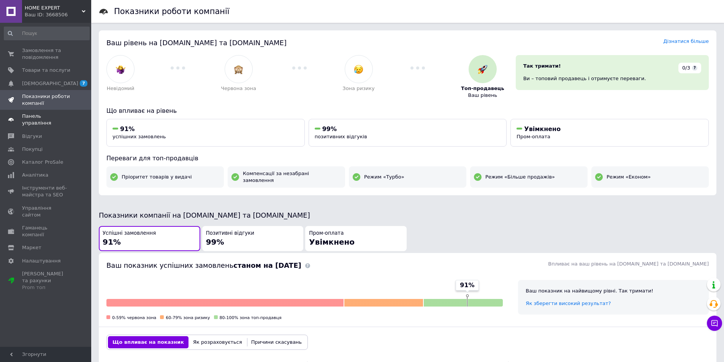
click at [62, 119] on span "Панель управління" at bounding box center [46, 120] width 48 height 14
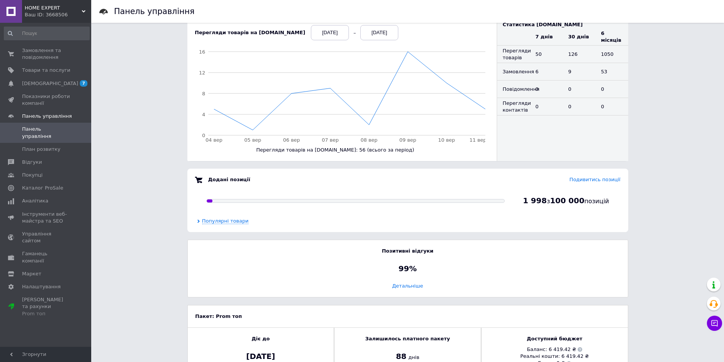
scroll to position [367, 0]
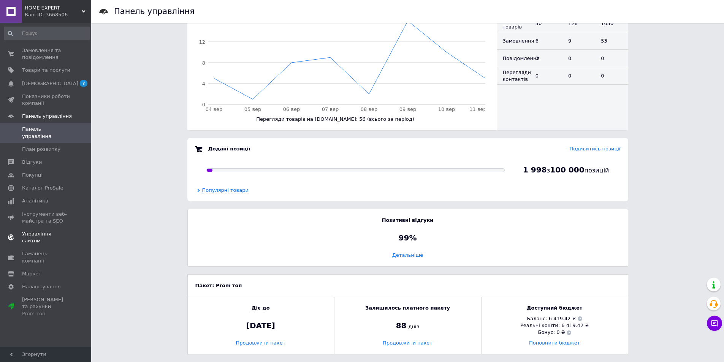
click at [26, 231] on span "Управління сайтом" at bounding box center [46, 238] width 48 height 14
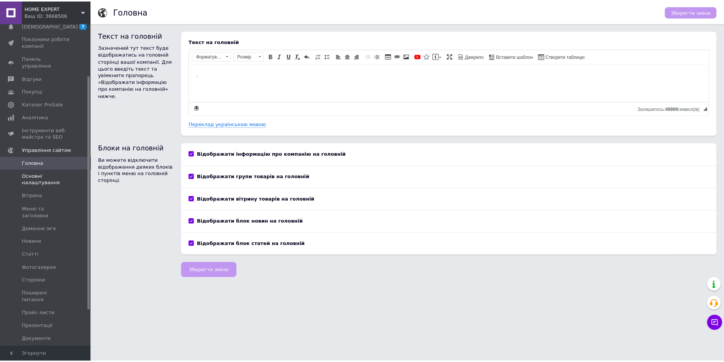
scroll to position [76, 0]
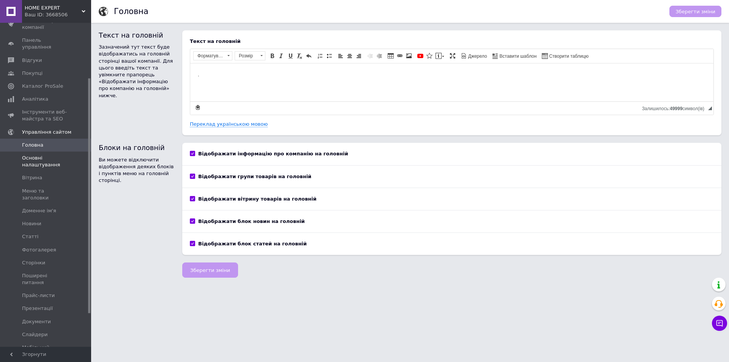
click at [46, 155] on span "Основні налаштування" at bounding box center [46, 162] width 48 height 14
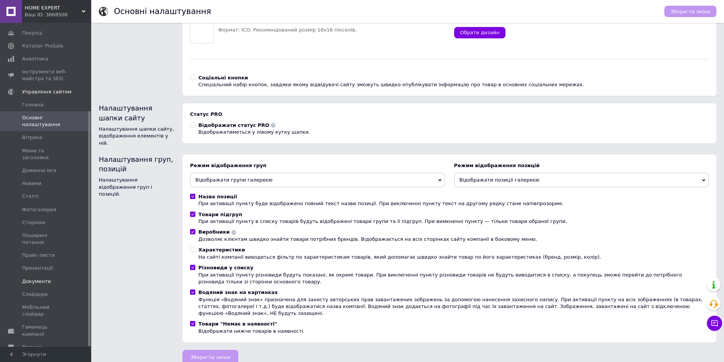
scroll to position [122, 0]
click at [45, 351] on span "Налаштування" at bounding box center [41, 354] width 39 height 7
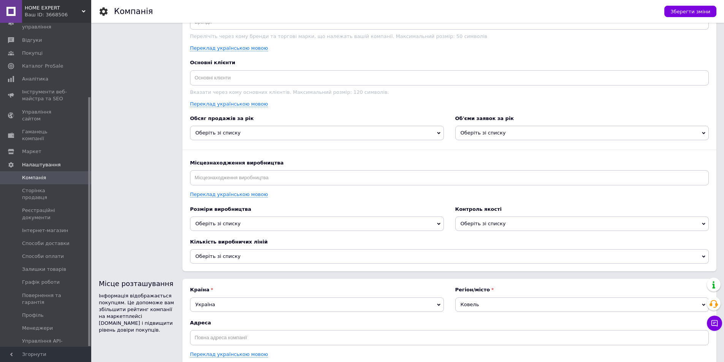
scroll to position [905, 0]
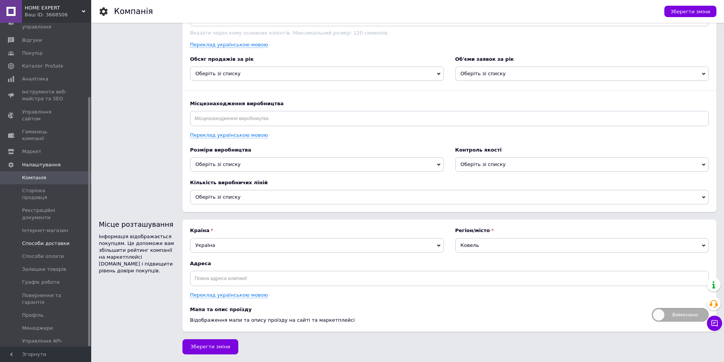
click at [55, 240] on span "Способи доставки" at bounding box center [45, 243] width 47 height 7
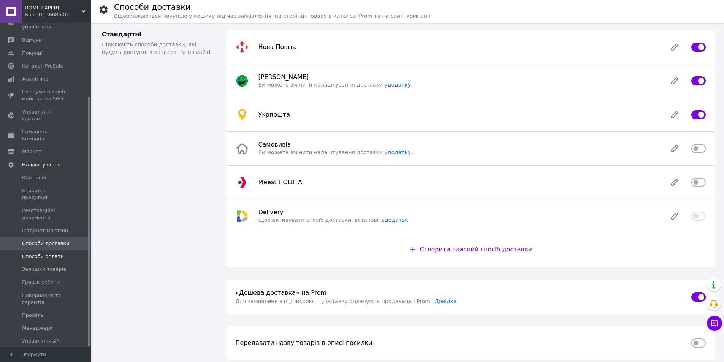
click at [55, 253] on span "Способи оплати" at bounding box center [43, 256] width 42 height 7
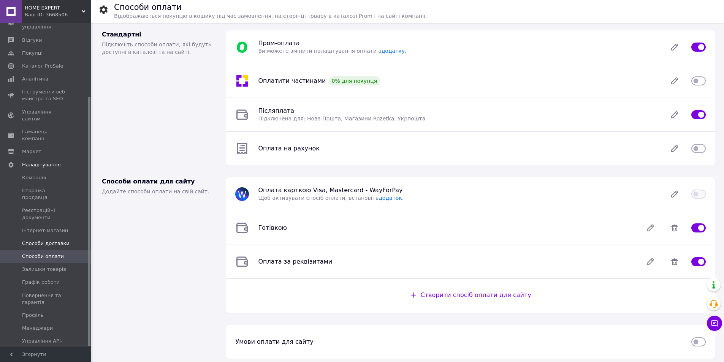
click at [51, 240] on span "Способи доставки" at bounding box center [45, 243] width 47 height 7
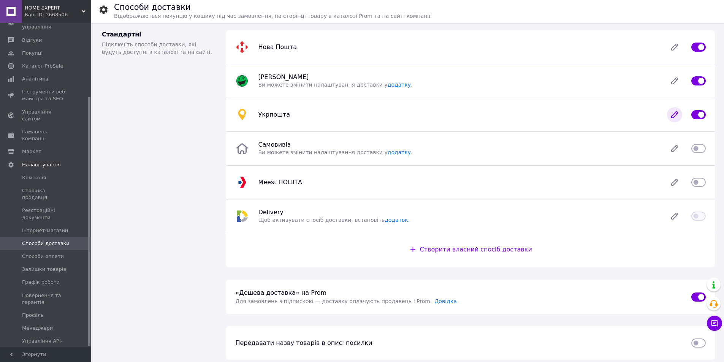
click at [674, 112] on icon at bounding box center [674, 114] width 15 height 15
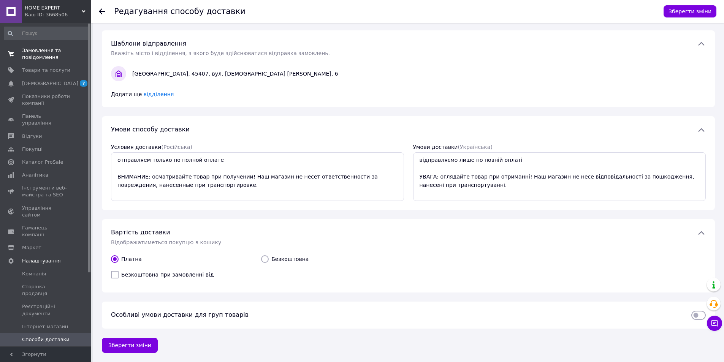
click at [57, 55] on span "Замовлення та повідомлення" at bounding box center [46, 54] width 48 height 14
